Goal: Task Accomplishment & Management: Use online tool/utility

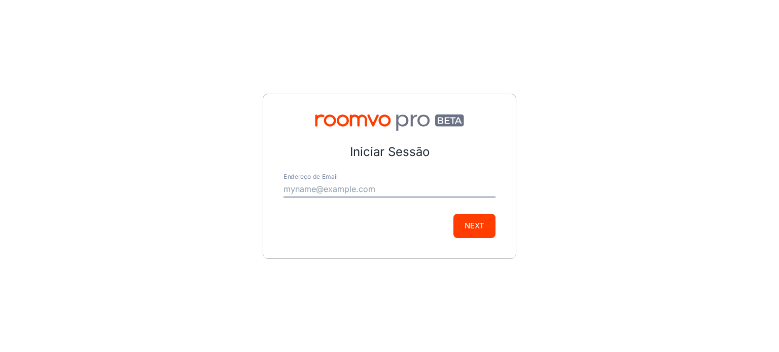
click at [358, 180] on div "Endereço de Email" at bounding box center [389, 185] width 212 height 24
click at [355, 191] on input "Endereço de Email" at bounding box center [389, 189] width 212 height 16
type input "[EMAIL_ADDRESS][DOMAIN_NAME]"
click at [478, 229] on button "Next" at bounding box center [474, 226] width 42 height 24
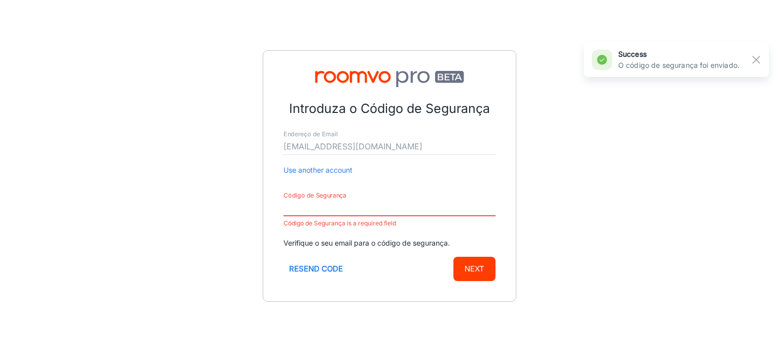
paste input "513914"
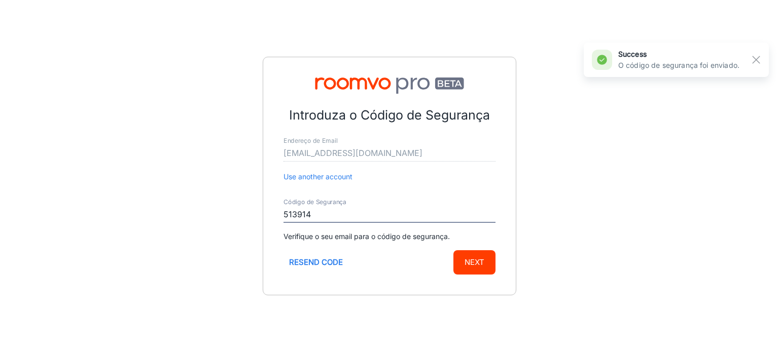
type input "513914"
click at [456, 245] on form "Introduza o Código de Segurança Endereço de Email [EMAIL_ADDRESS][DOMAIN_NAME] …" at bounding box center [389, 190] width 212 height 169
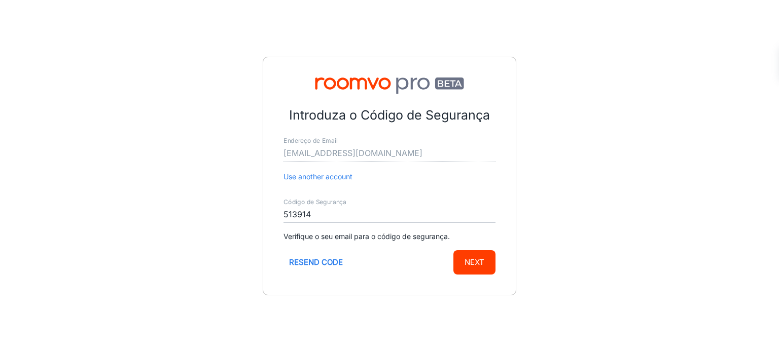
click at [470, 255] on button "Next" at bounding box center [474, 262] width 42 height 24
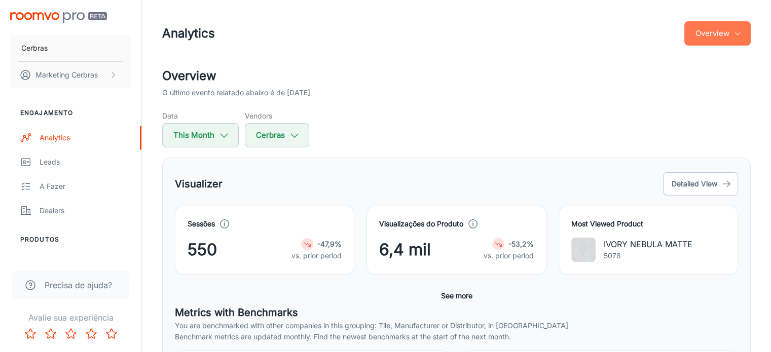
click at [719, 30] on button "Overview" at bounding box center [717, 33] width 66 height 24
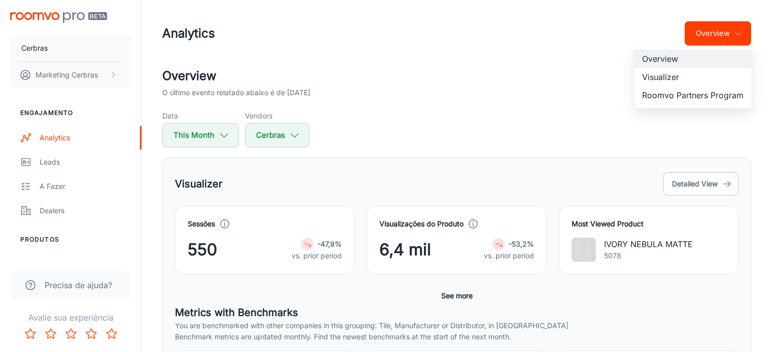
click at [115, 72] on div at bounding box center [389, 176] width 779 height 352
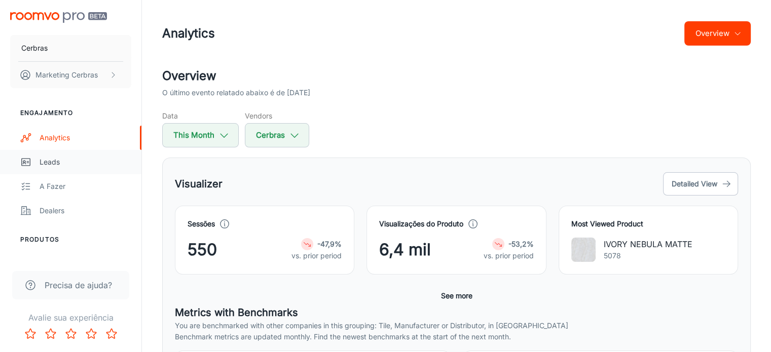
click at [47, 161] on div "Leads" at bounding box center [86, 162] width 92 height 11
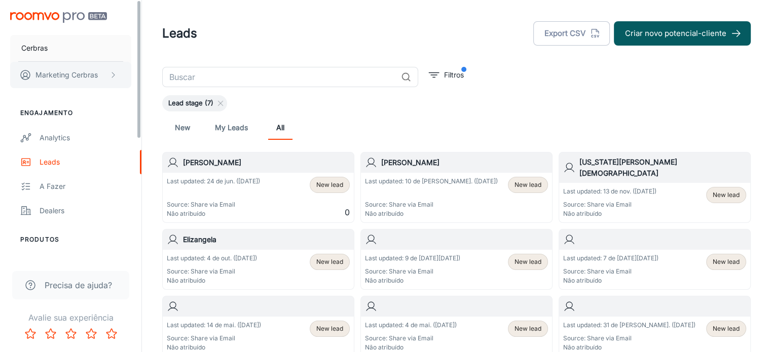
click at [68, 78] on p "Marketing Cerbras" at bounding box center [66, 74] width 62 height 11
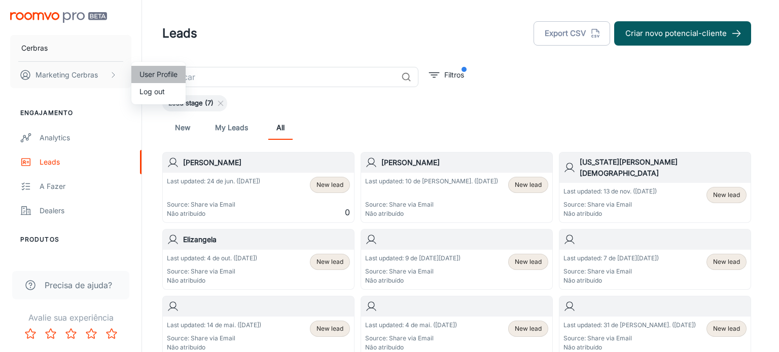
click at [168, 74] on li "User Profile" at bounding box center [158, 74] width 54 height 17
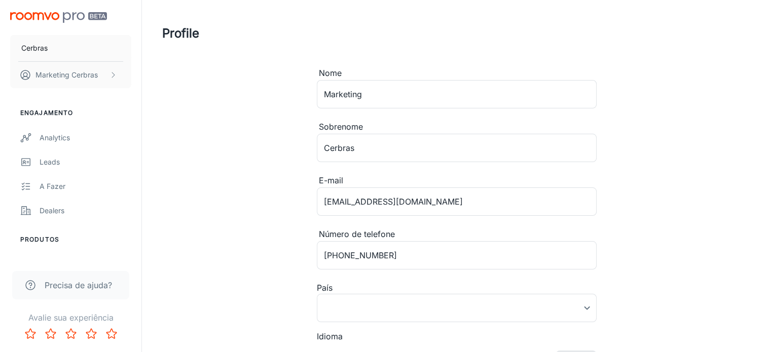
type input "[GEOGRAPHIC_DATA]"
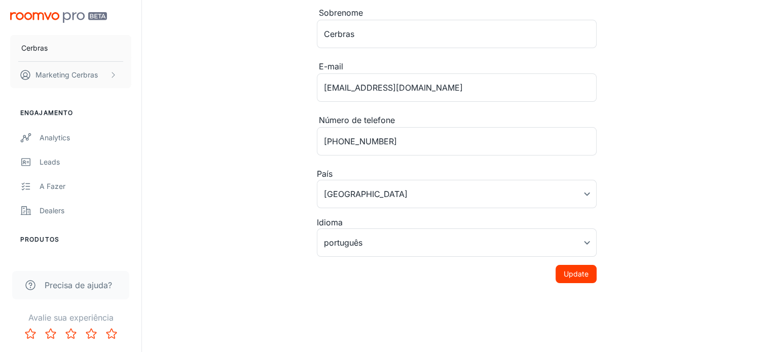
scroll to position [118, 0]
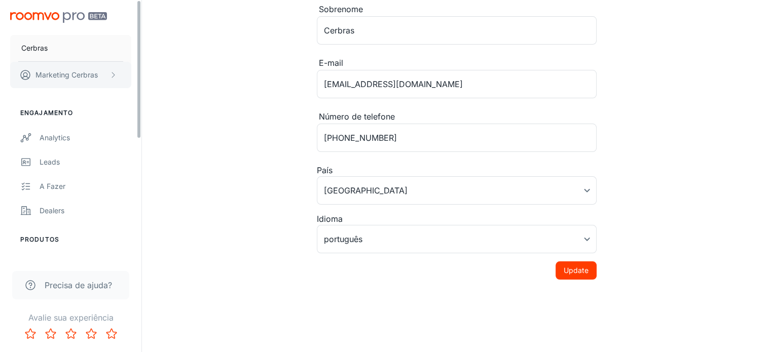
click at [68, 72] on p "Marketing Cerbras" at bounding box center [66, 74] width 62 height 11
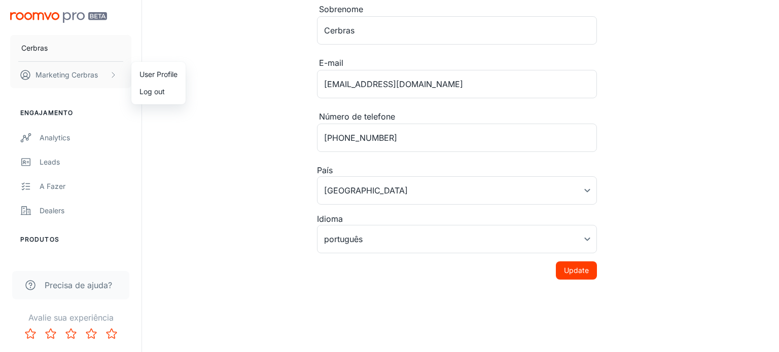
click at [41, 43] on div at bounding box center [389, 176] width 779 height 352
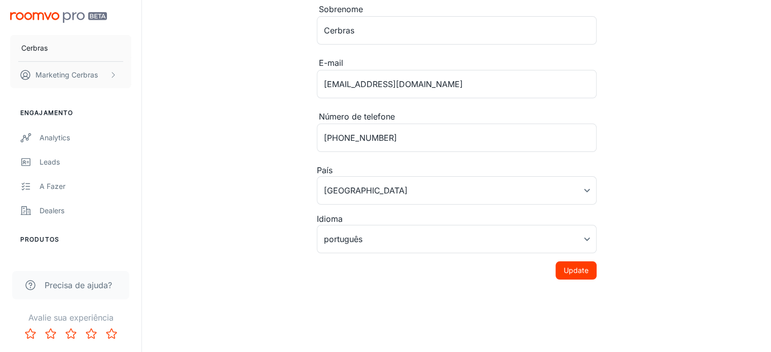
click at [38, 19] on img "scrollable content" at bounding box center [58, 17] width 97 height 11
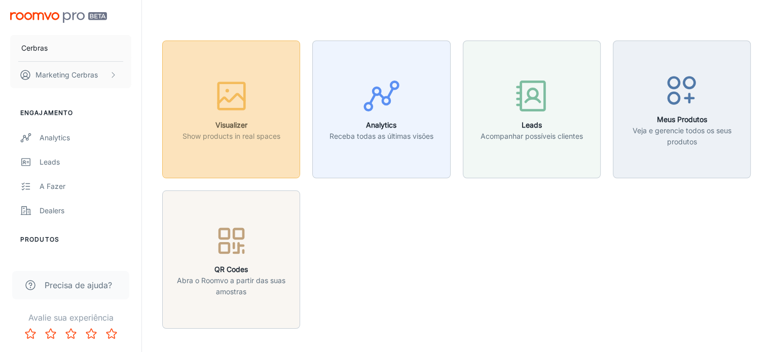
click at [275, 153] on button "Visualizer Show products in real spaces" at bounding box center [231, 110] width 138 height 138
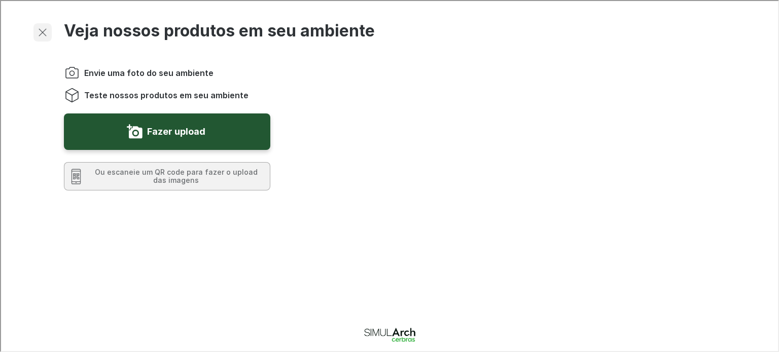
click at [45, 32] on icon "button" at bounding box center [41, 31] width 12 height 12
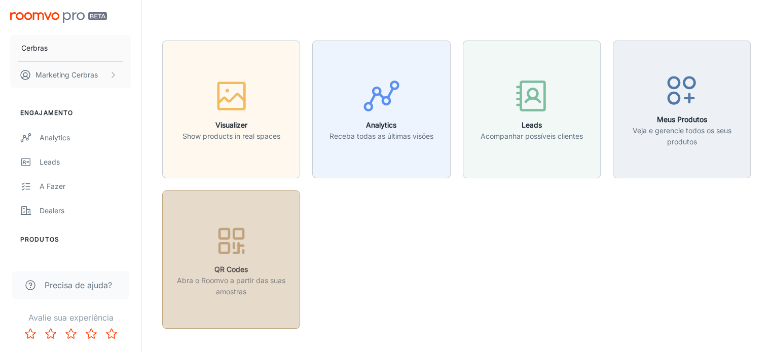
click at [200, 261] on div "button" at bounding box center [231, 243] width 125 height 42
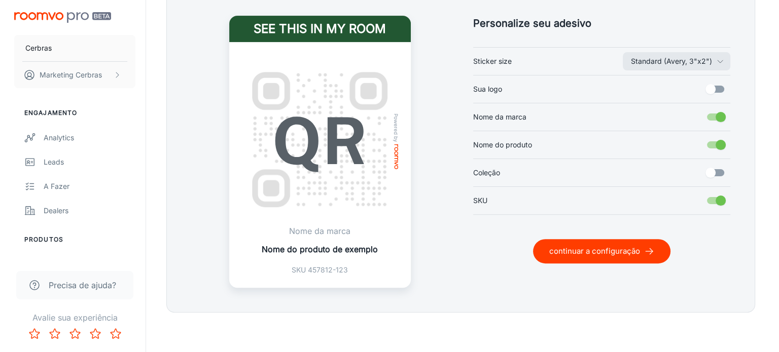
scroll to position [272, 0]
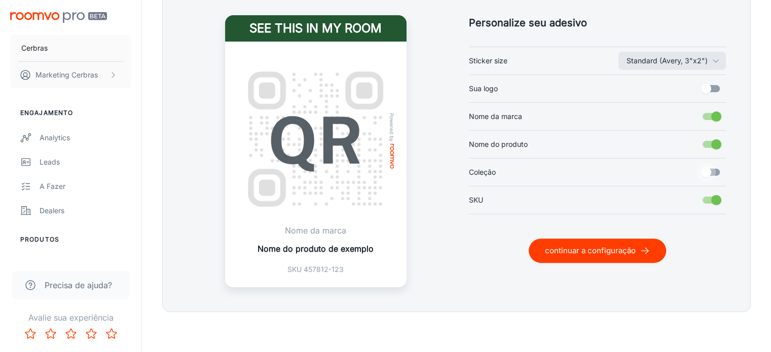
click at [708, 170] on input "Coleção" at bounding box center [706, 172] width 58 height 19
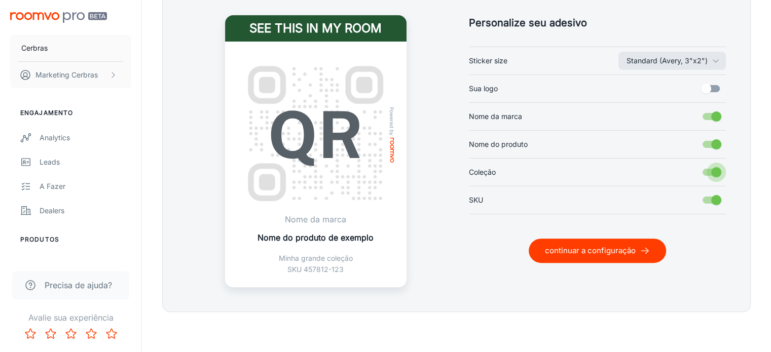
click at [716, 170] on input "Coleção" at bounding box center [716, 172] width 58 height 19
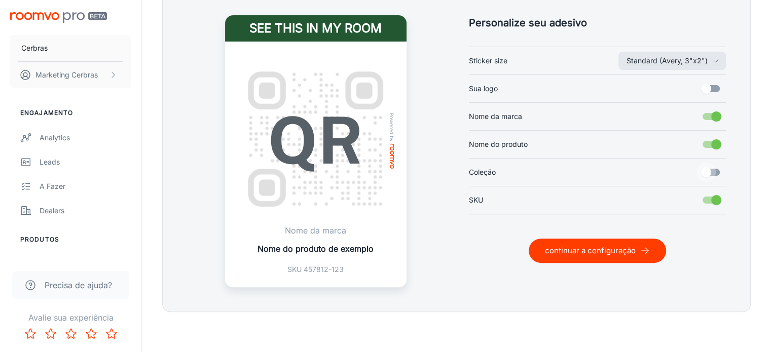
click at [716, 170] on input "Coleção" at bounding box center [706, 172] width 58 height 19
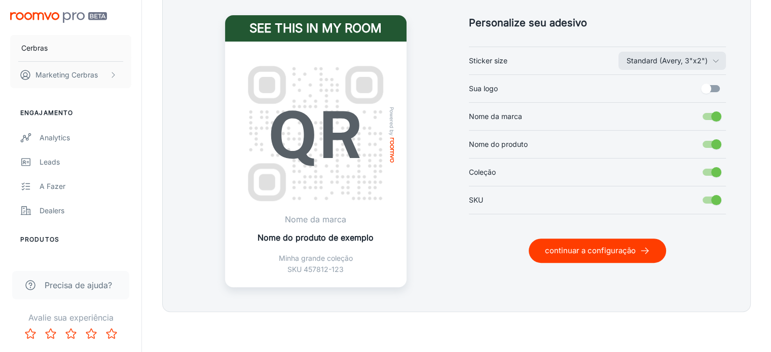
click at [716, 170] on input "Coleção" at bounding box center [716, 172] width 58 height 19
checkbox input "false"
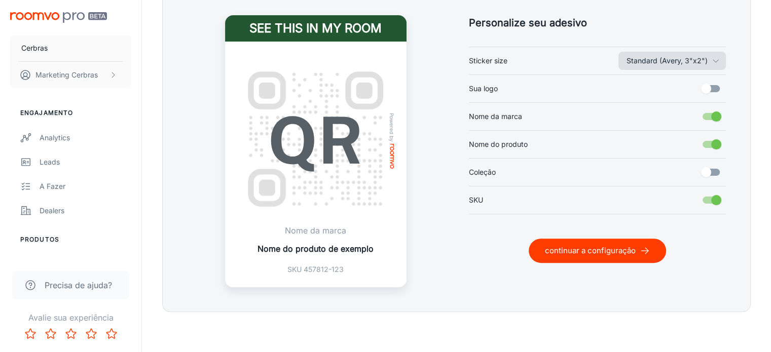
click at [696, 59] on button "Standard (Avery, 3"x2")" at bounding box center [671, 61] width 107 height 18
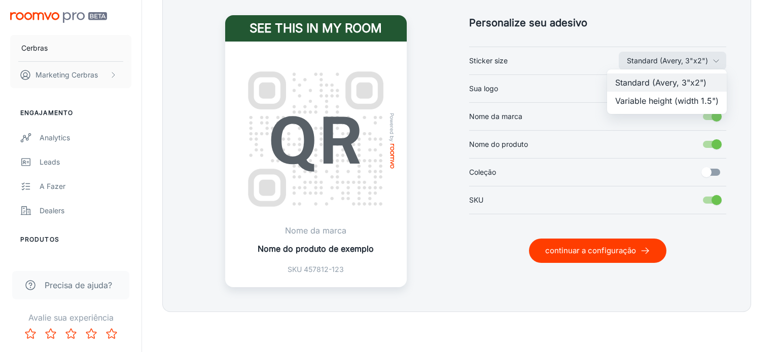
click at [677, 100] on li "Variable height (width 1.5")" at bounding box center [667, 101] width 120 height 18
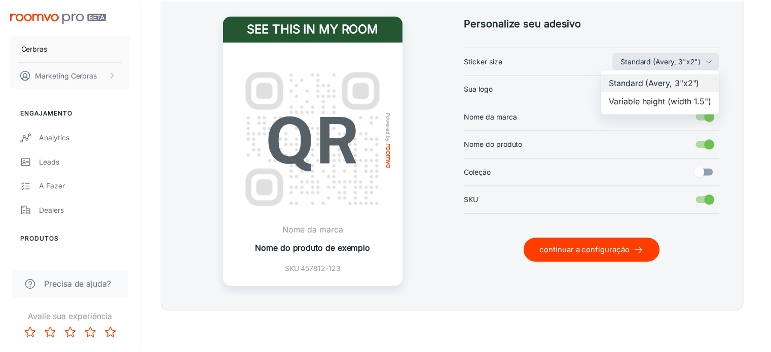
scroll to position [264, 0]
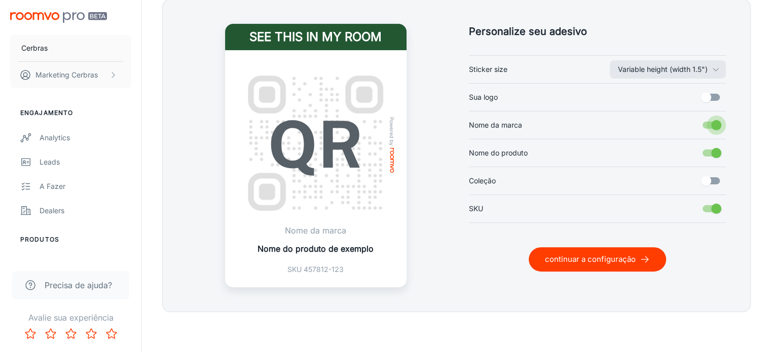
click at [707, 125] on input "Nome da marca" at bounding box center [716, 125] width 58 height 19
checkbox input "false"
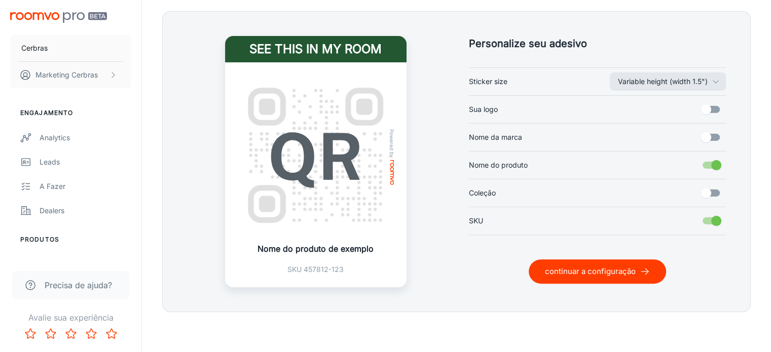
click at [711, 164] on input "Nome do produto" at bounding box center [716, 165] width 58 height 19
checkbox input "false"
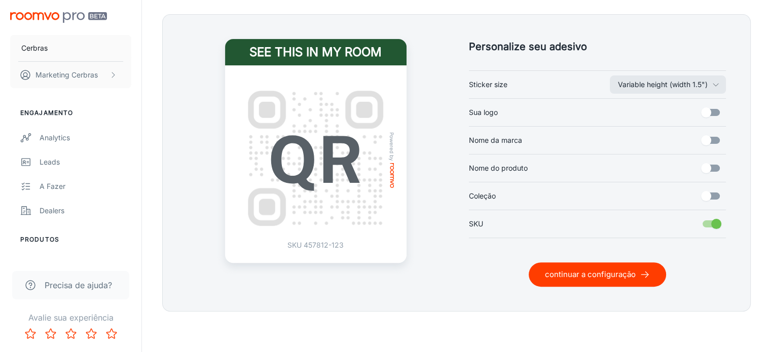
scroll to position [247, 0]
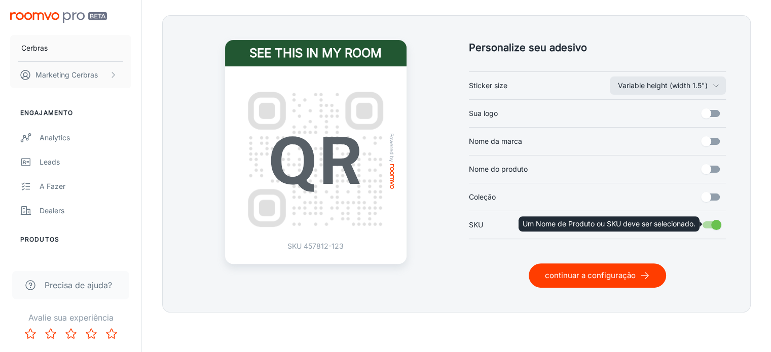
click at [715, 223] on input "SKU" at bounding box center [716, 224] width 58 height 19
checkbox input "true"
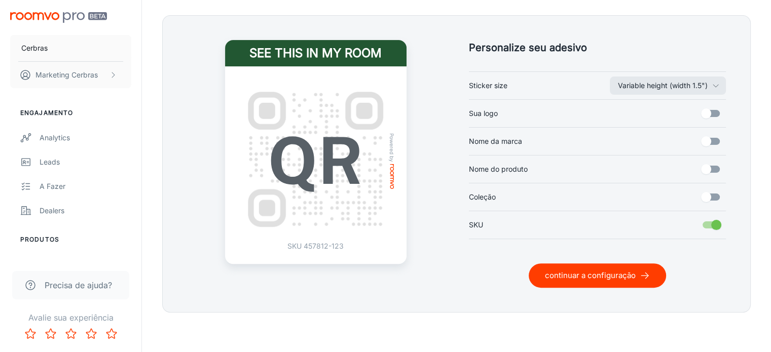
click at [582, 281] on button "continuar a configuração" at bounding box center [597, 276] width 137 height 24
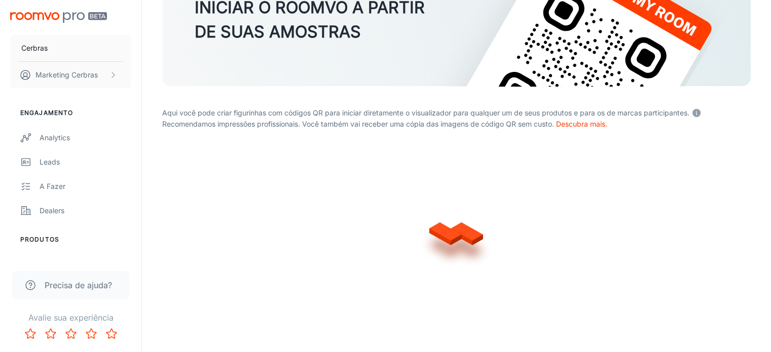
scroll to position [224, 0]
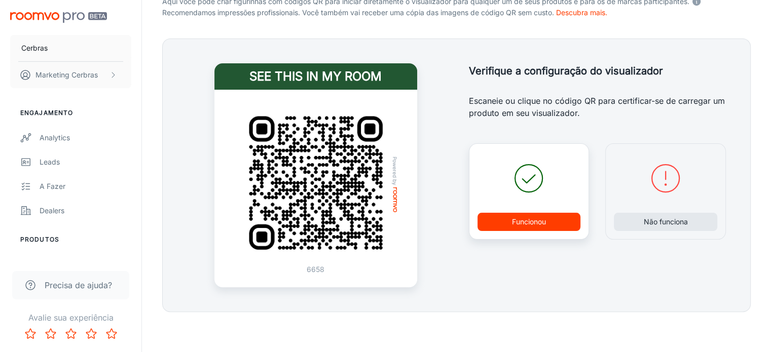
click at [558, 215] on button "Funcionou" at bounding box center [528, 222] width 103 height 18
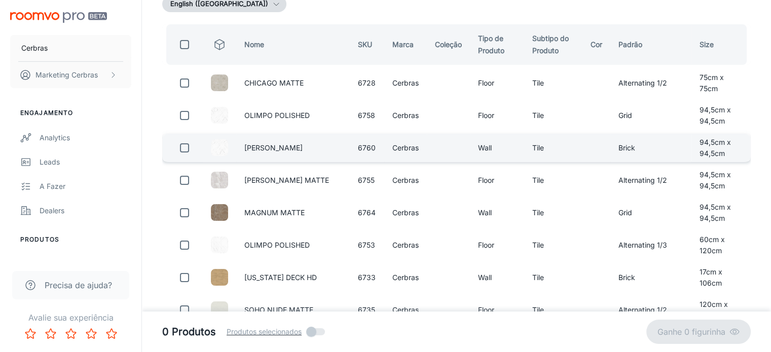
scroll to position [0, 0]
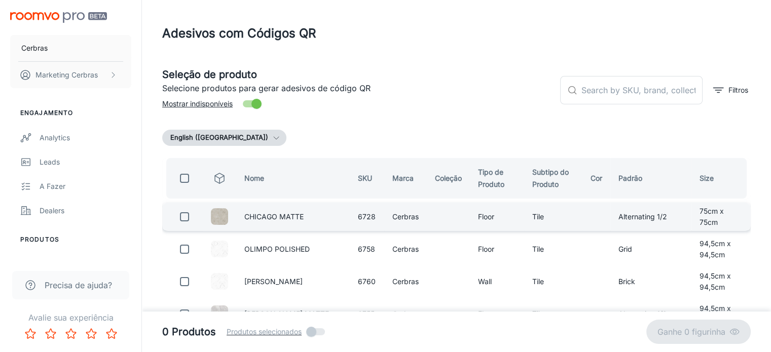
click at [181, 215] on input "checkbox" at bounding box center [184, 217] width 20 height 20
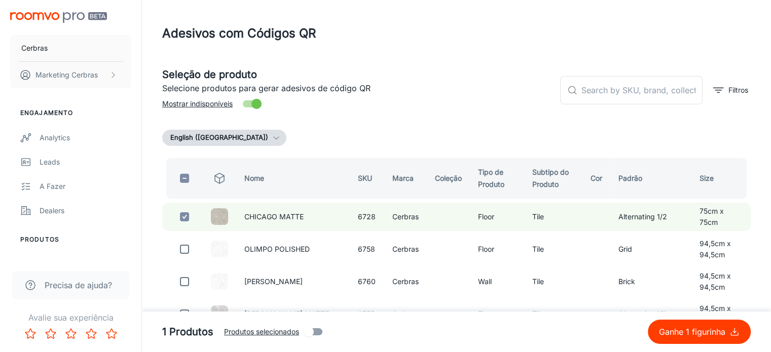
click at [680, 335] on p "Ganhe 1 figurinha" at bounding box center [694, 332] width 70 height 12
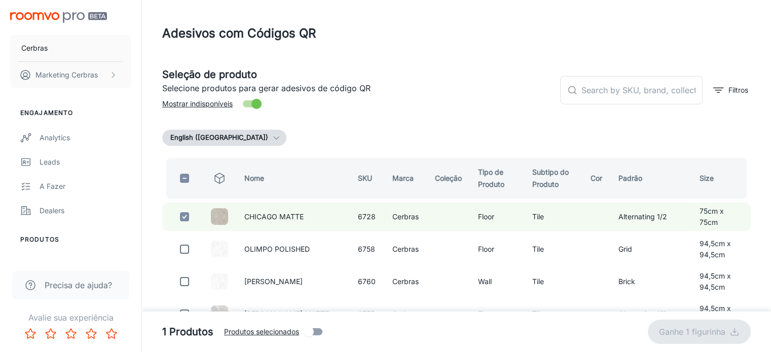
checkbox input "false"
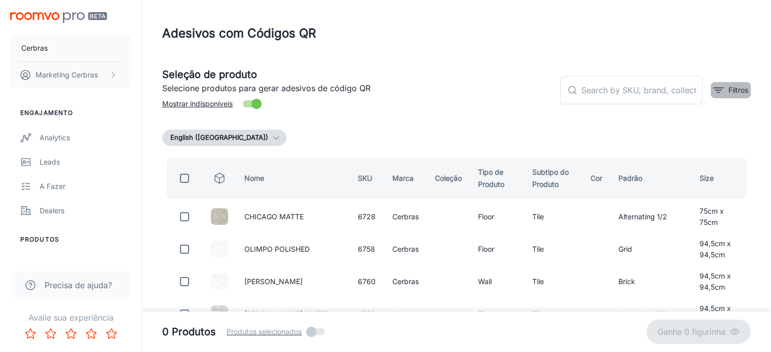
click at [730, 91] on p "Filtros" at bounding box center [738, 90] width 20 height 11
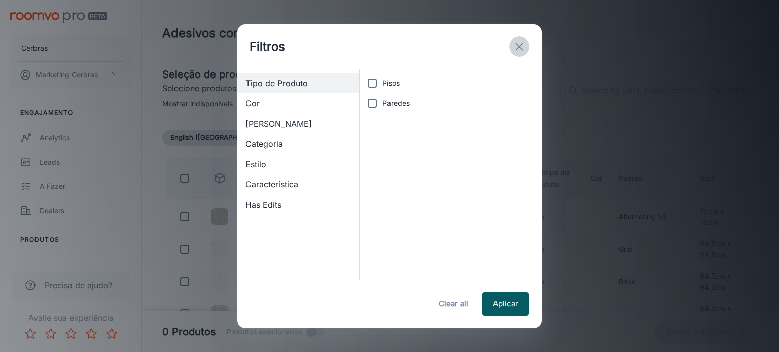
click at [527, 49] on button "exit" at bounding box center [519, 46] width 20 height 20
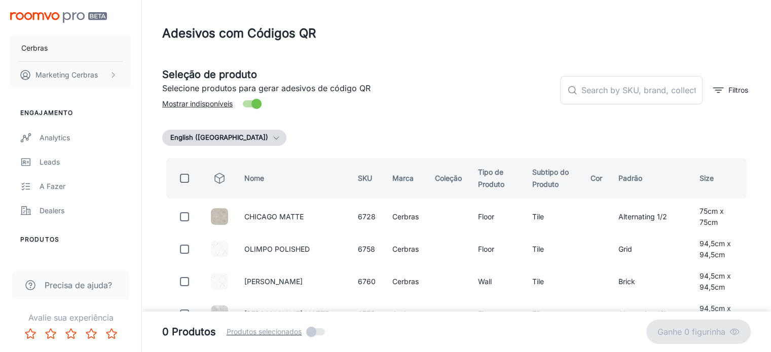
click at [190, 137] on button "English ([GEOGRAPHIC_DATA])" at bounding box center [224, 138] width 124 height 16
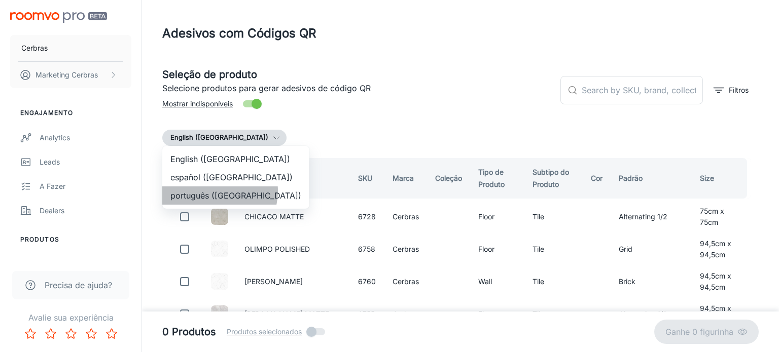
click at [211, 191] on li "português ([GEOGRAPHIC_DATA])" at bounding box center [235, 196] width 147 height 18
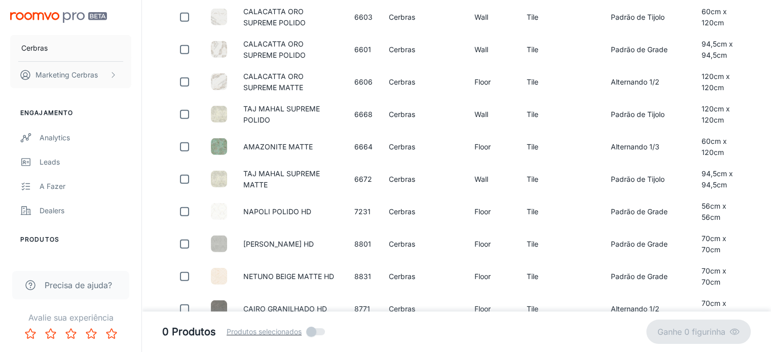
scroll to position [3163, 0]
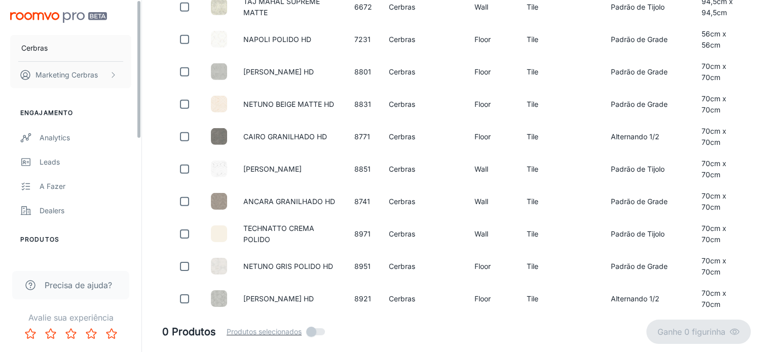
click at [19, 20] on img "scrollable content" at bounding box center [58, 17] width 97 height 11
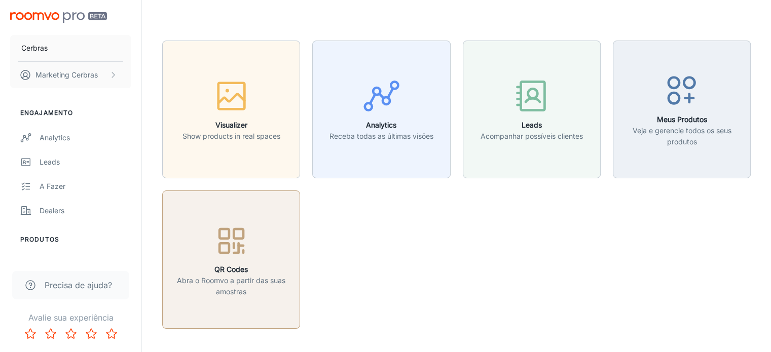
click at [197, 271] on h6 "QR Codes" at bounding box center [231, 269] width 125 height 11
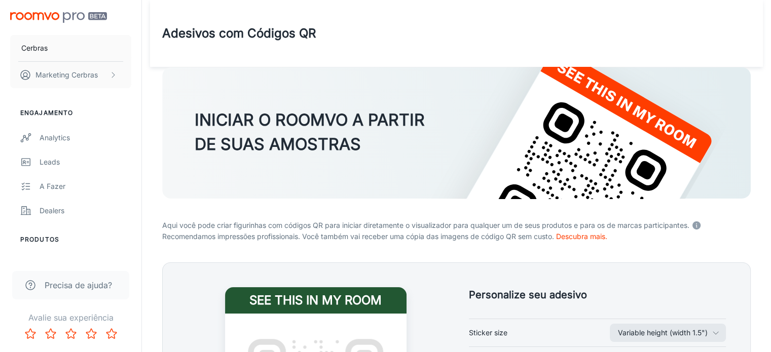
scroll to position [247, 0]
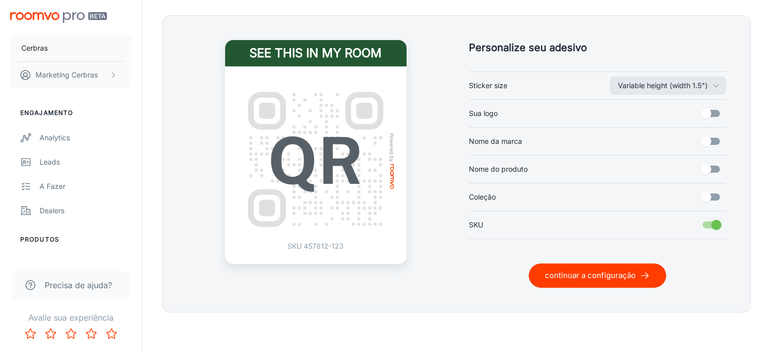
click at [528, 43] on h5 "Personalize seu adesivo" at bounding box center [597, 47] width 257 height 15
click at [328, 247] on p "SKU 457812-123" at bounding box center [315, 246] width 56 height 11
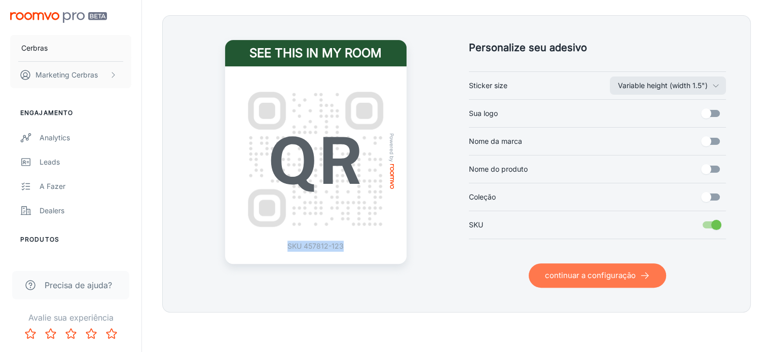
click at [552, 272] on button "continuar a configuração" at bounding box center [597, 276] width 137 height 24
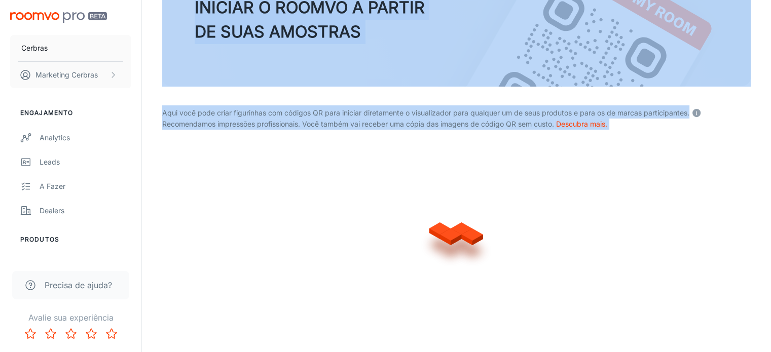
scroll to position [224, 0]
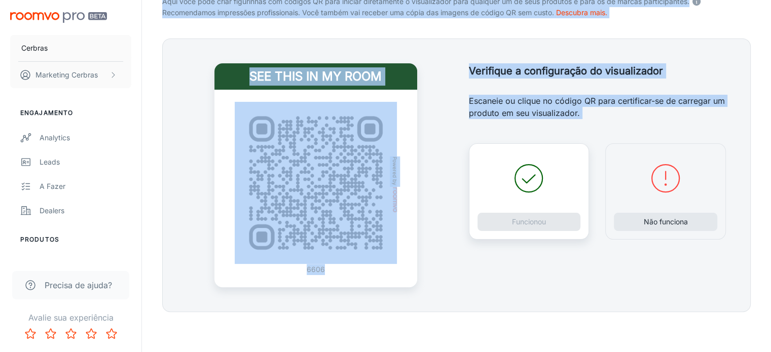
click at [421, 250] on div "See this in my room Powered by 6606" at bounding box center [315, 175] width 257 height 224
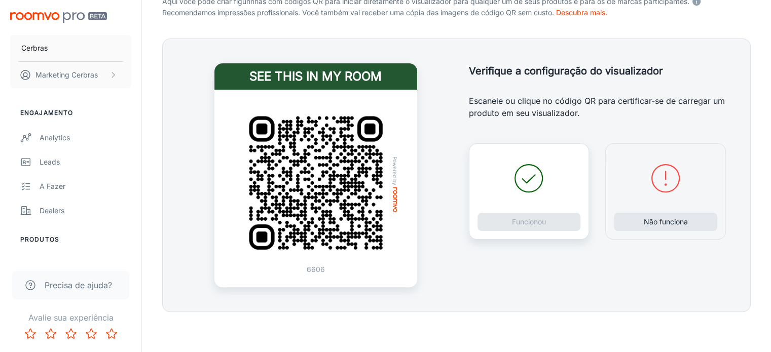
click at [351, 225] on img at bounding box center [316, 183] width 162 height 162
click at [555, 220] on button "Funcionou" at bounding box center [528, 222] width 103 height 18
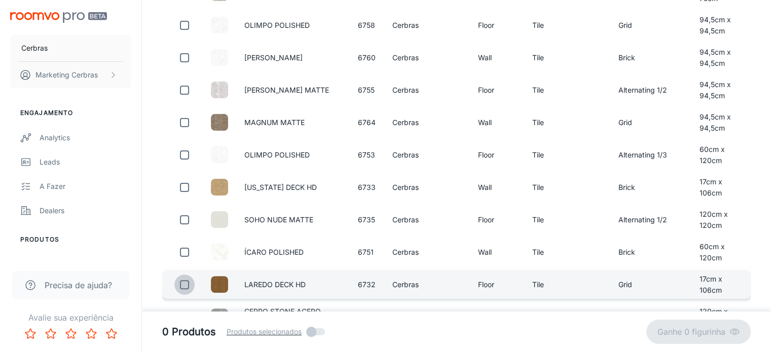
click at [178, 288] on input "checkbox" at bounding box center [184, 285] width 20 height 20
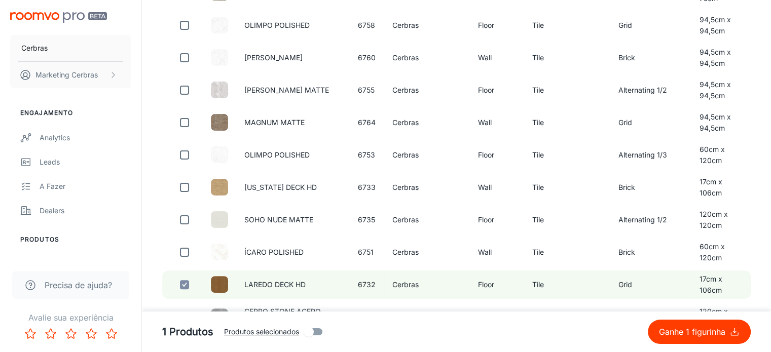
click at [704, 329] on p "Ganhe 1 figurinha" at bounding box center [694, 332] width 70 height 12
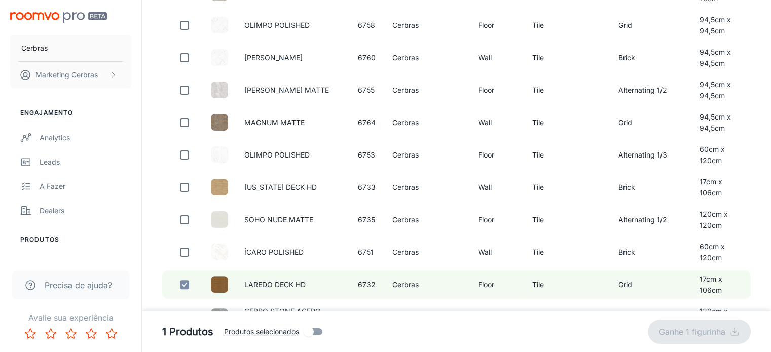
checkbox input "false"
